Goal: Go to known website: Access a specific website the user already knows

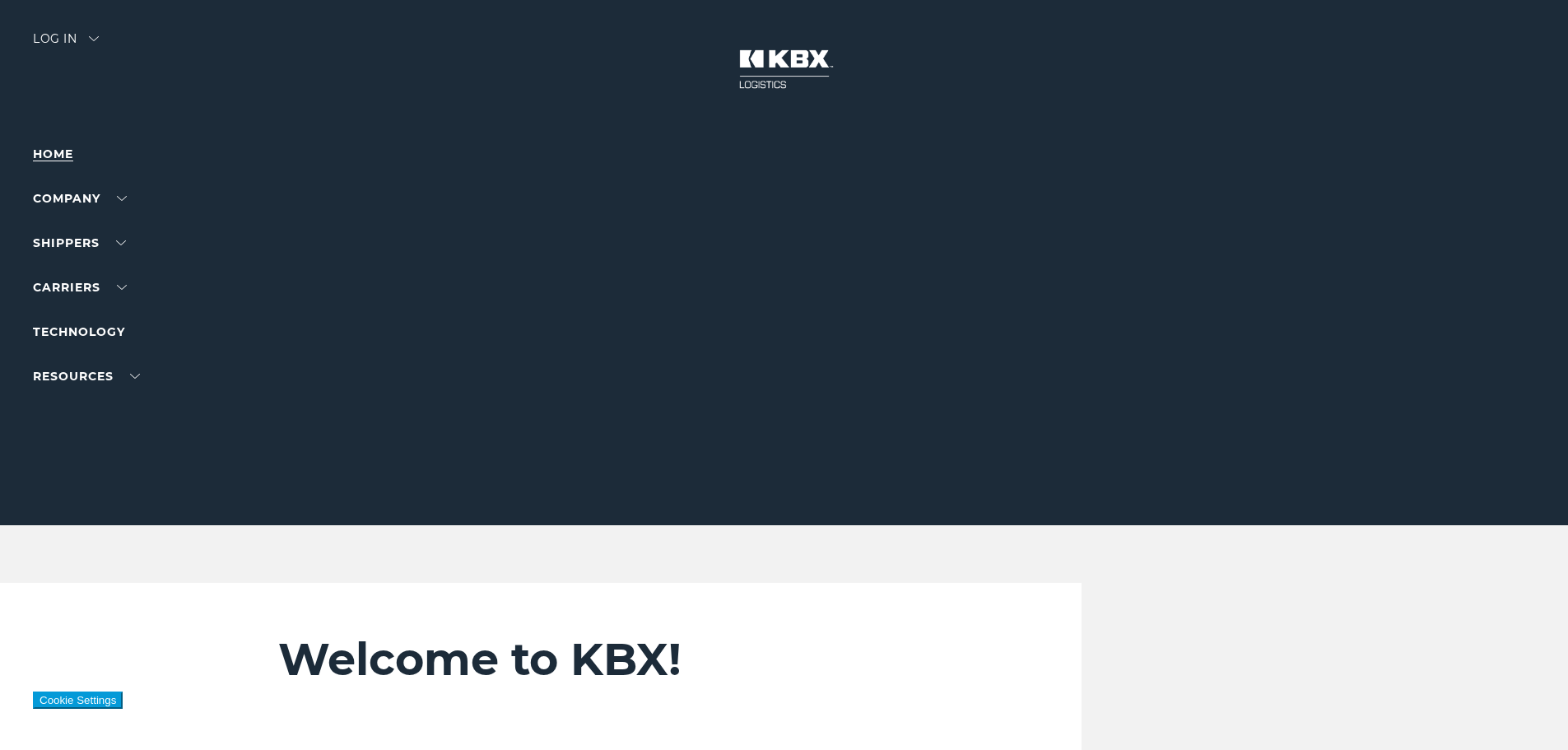
click at [69, 156] on link "Home" at bounding box center [53, 154] width 40 height 15
click at [64, 34] on div "Log in" at bounding box center [65, 44] width 66 height 24
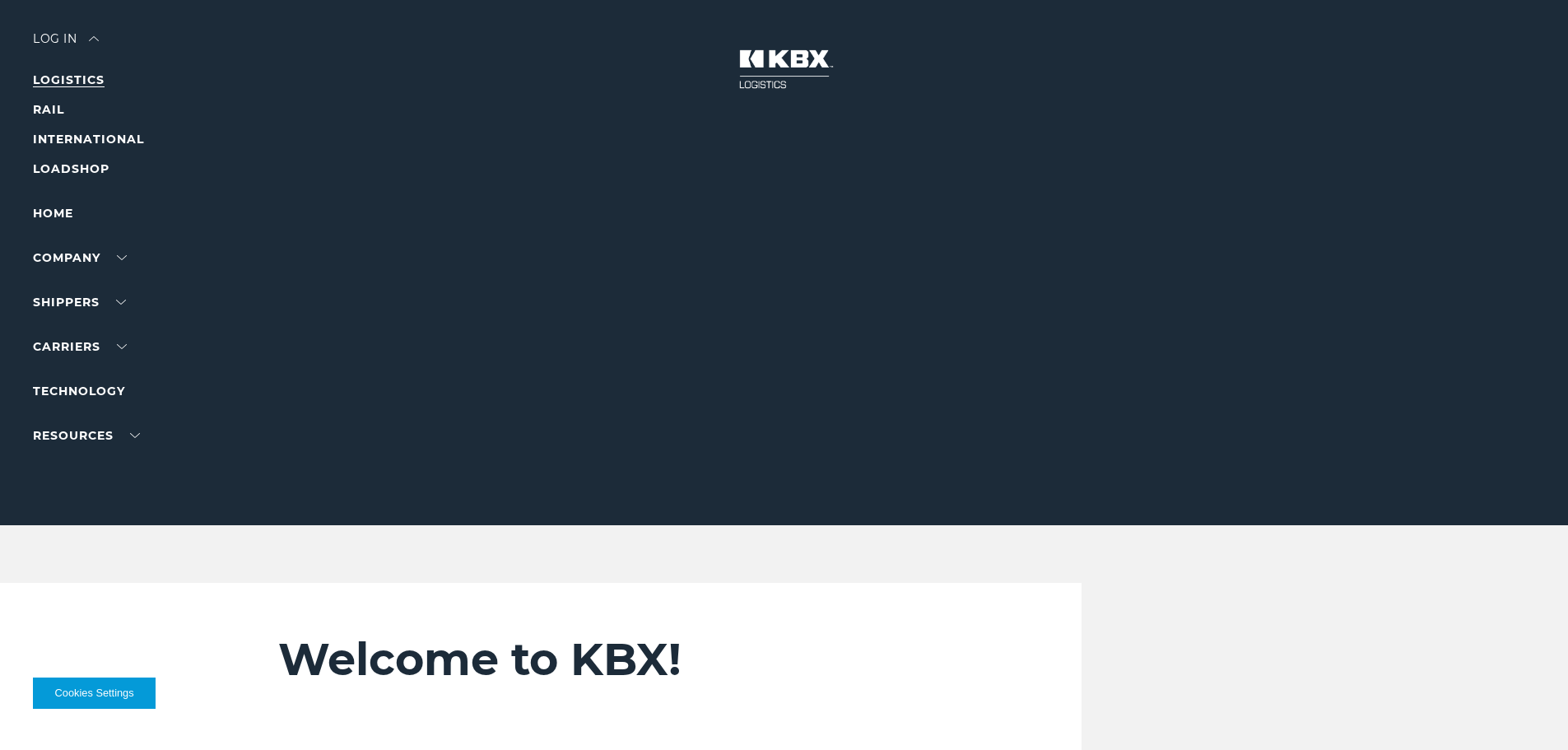
click at [80, 79] on link "LOGISTICS" at bounding box center [68, 79] width 72 height 15
